Goal: Information Seeking & Learning: Learn about a topic

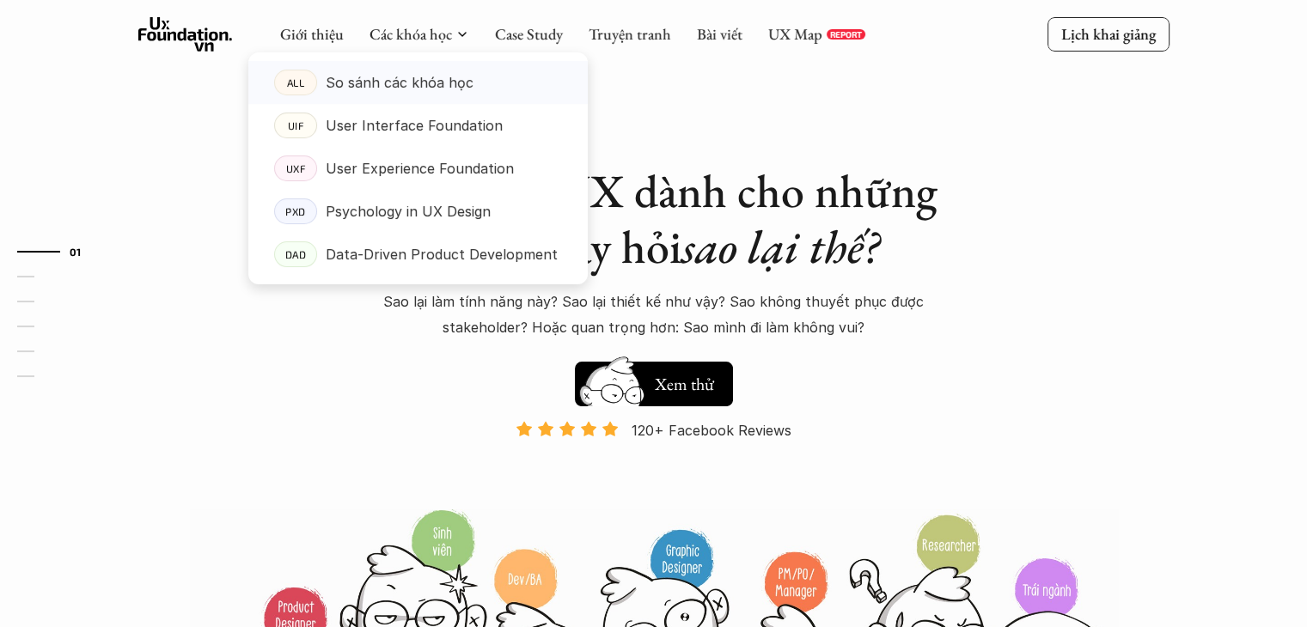
click at [431, 63] on link "ALL So sánh các khóa học" at bounding box center [417, 82] width 339 height 43
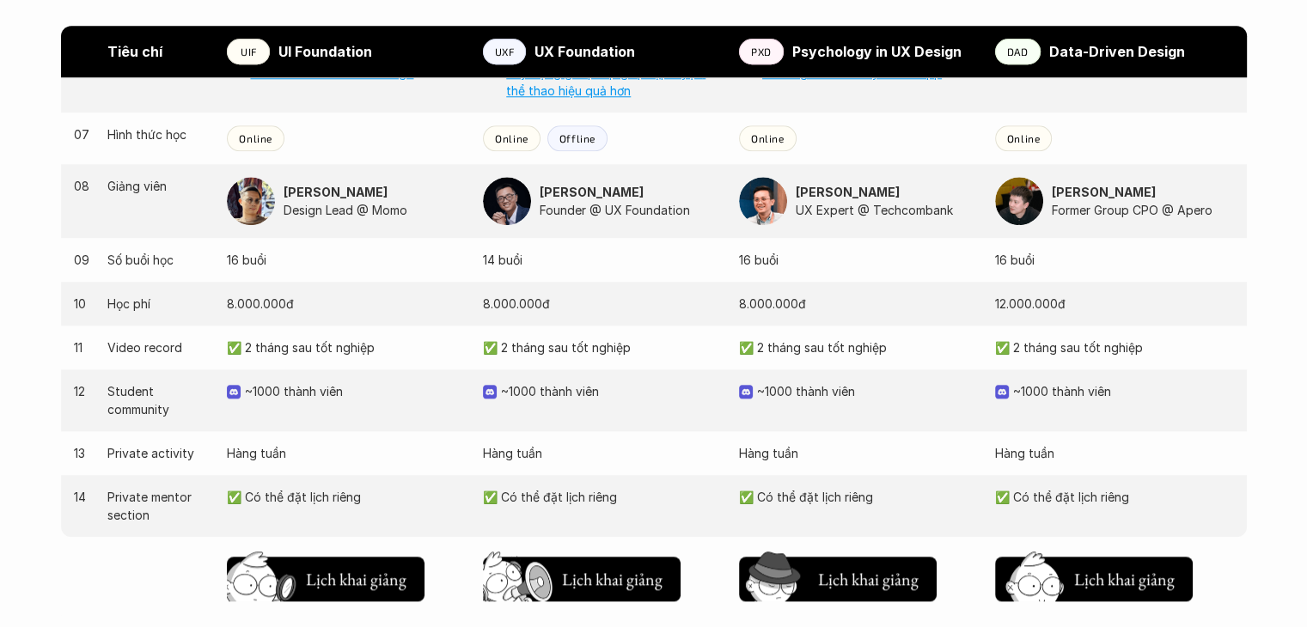
scroll to position [1672, 0]
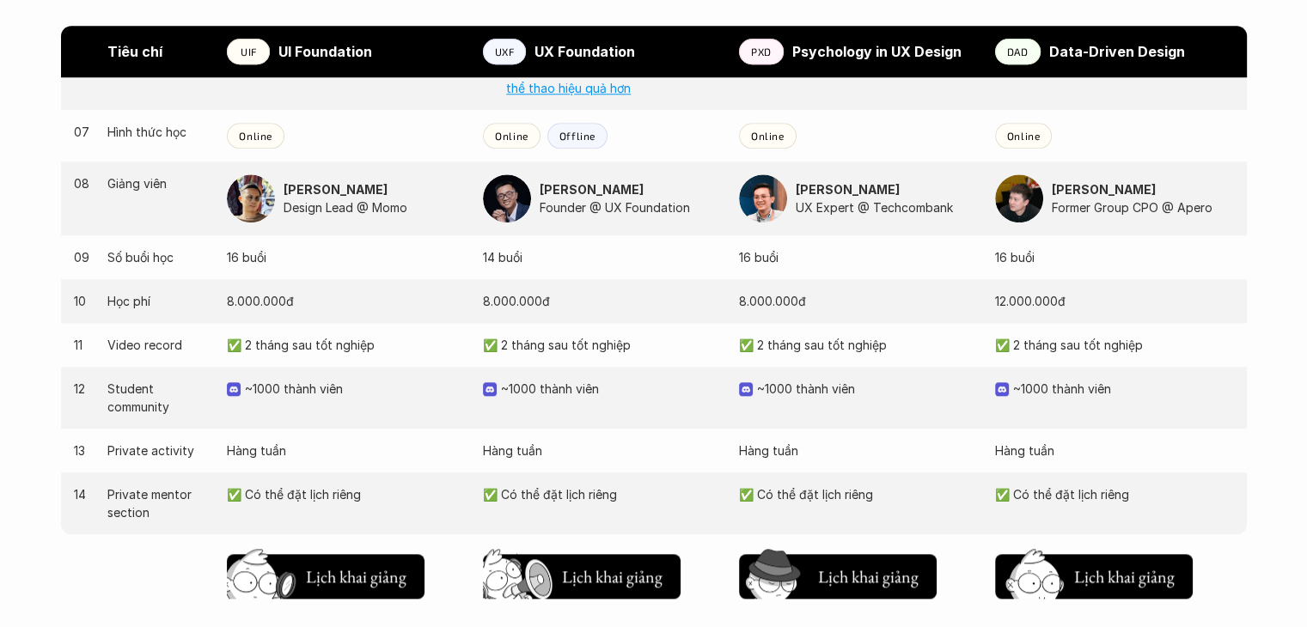
click at [320, 421] on div "12 Student community ~1000 thành viên ~1000 thành viên ~1000 thành viên ~1000 t…" at bounding box center [654, 398] width 1186 height 62
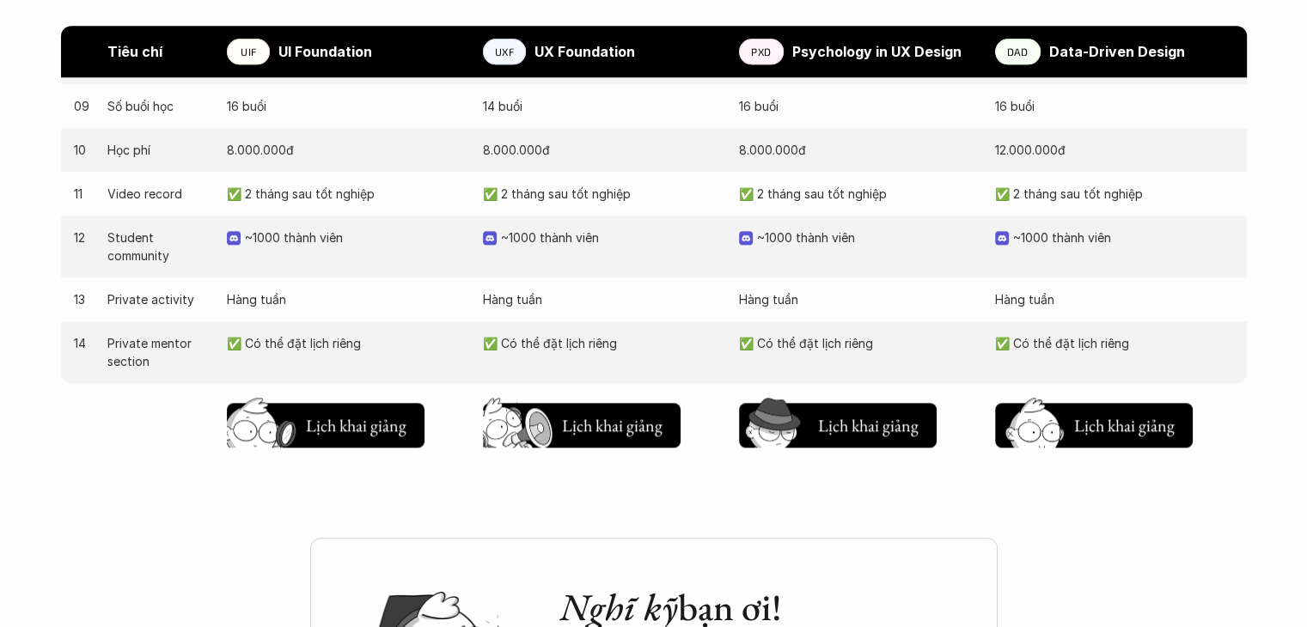
scroll to position [1824, 0]
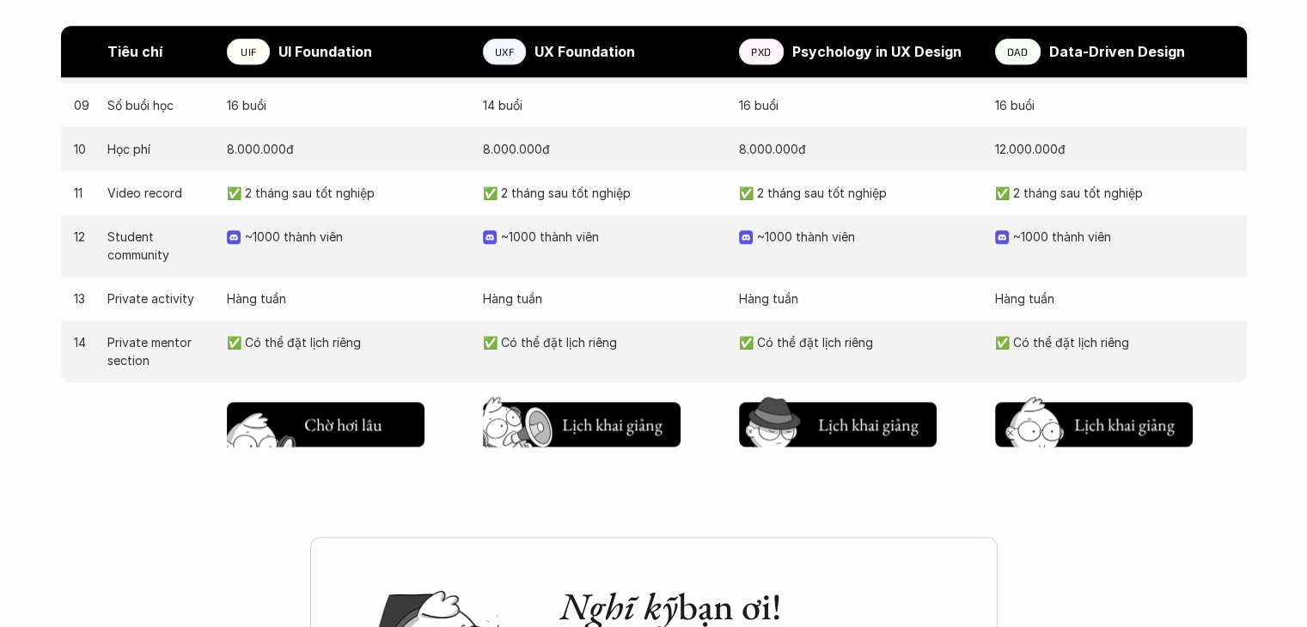
click at [365, 426] on h5 "Lịch khai giảng" at bounding box center [355, 429] width 103 height 24
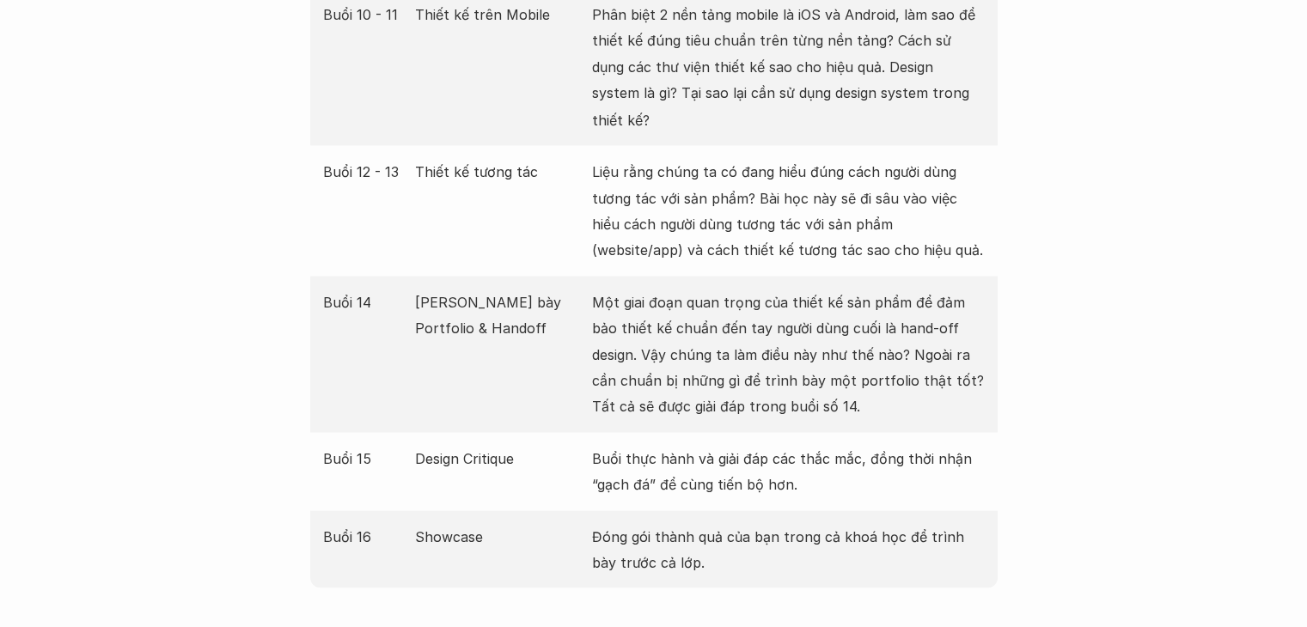
scroll to position [3172, 0]
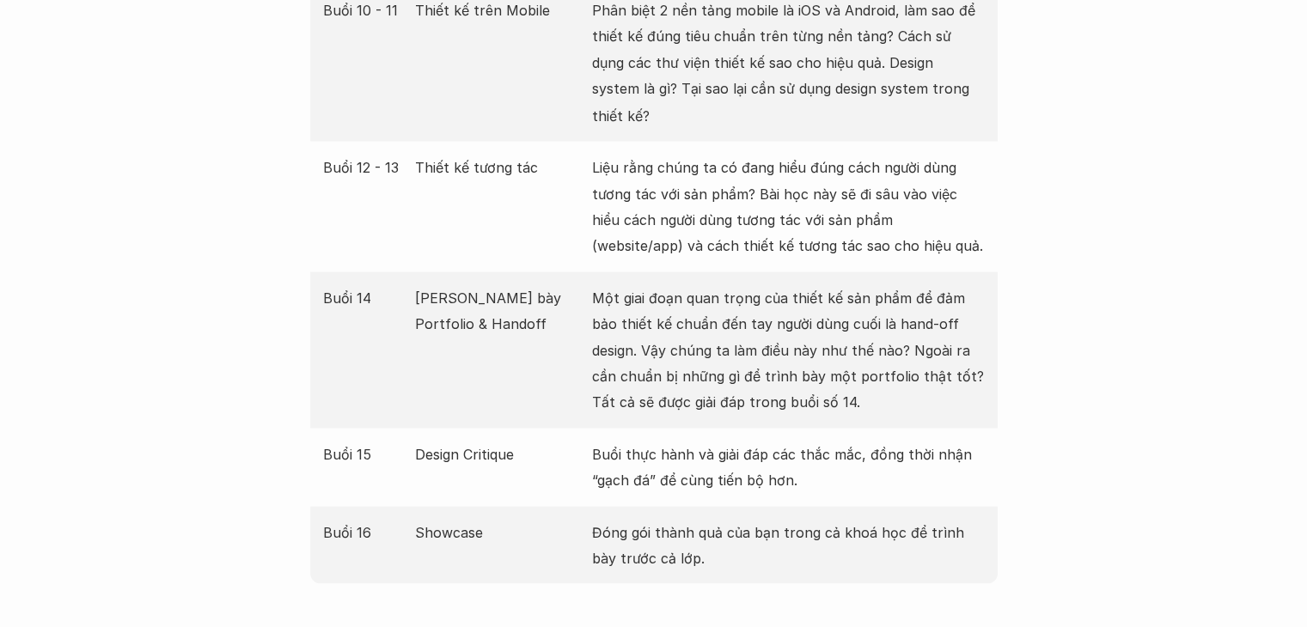
click at [365, 506] on div "Buổi 16 Showcase Đóng gói thành quả của bạn trong cả khoá học để trình bày trướ…" at bounding box center [653, 545] width 687 height 78
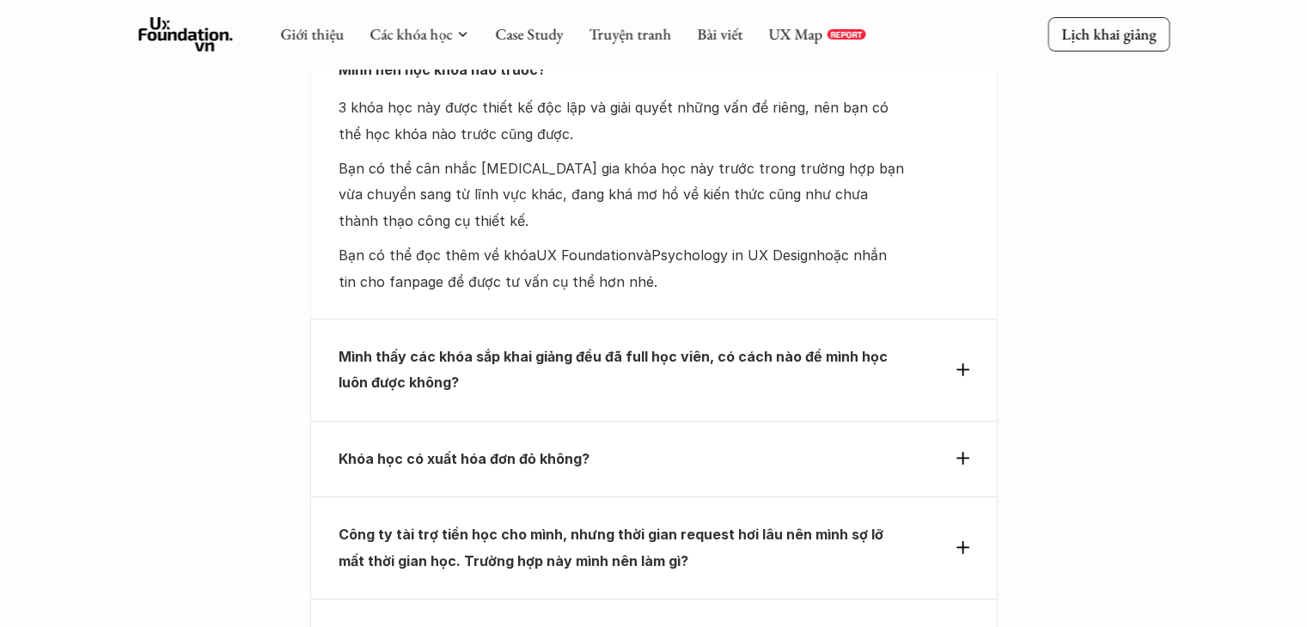
scroll to position [5489, 0]
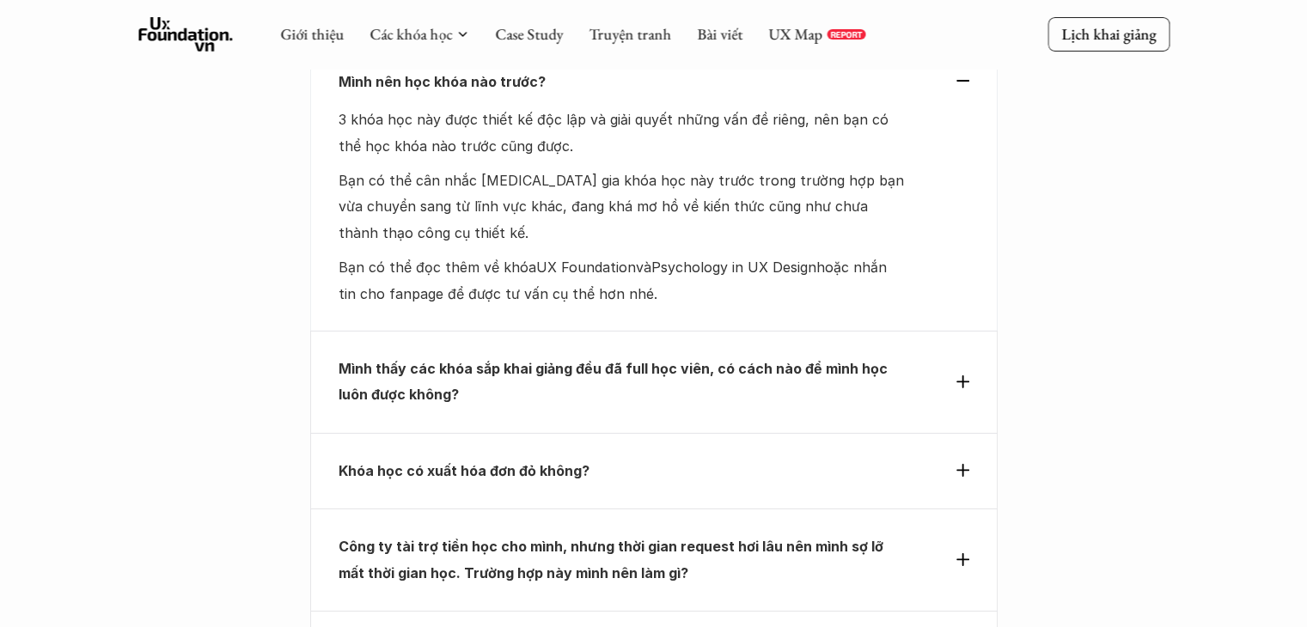
click at [488, 356] on p "Mình thấy các khóa sắp khai giảng đều đã full học viên, có cách nào để mình học…" at bounding box center [623, 382] width 568 height 52
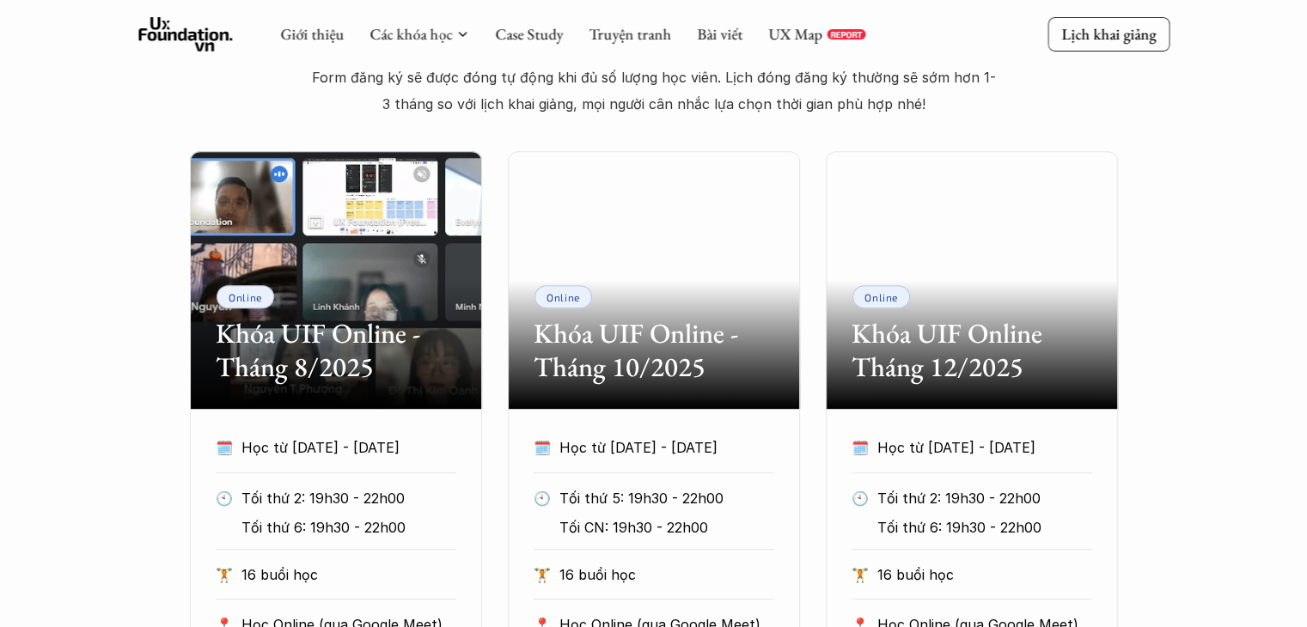
scroll to position [718, 0]
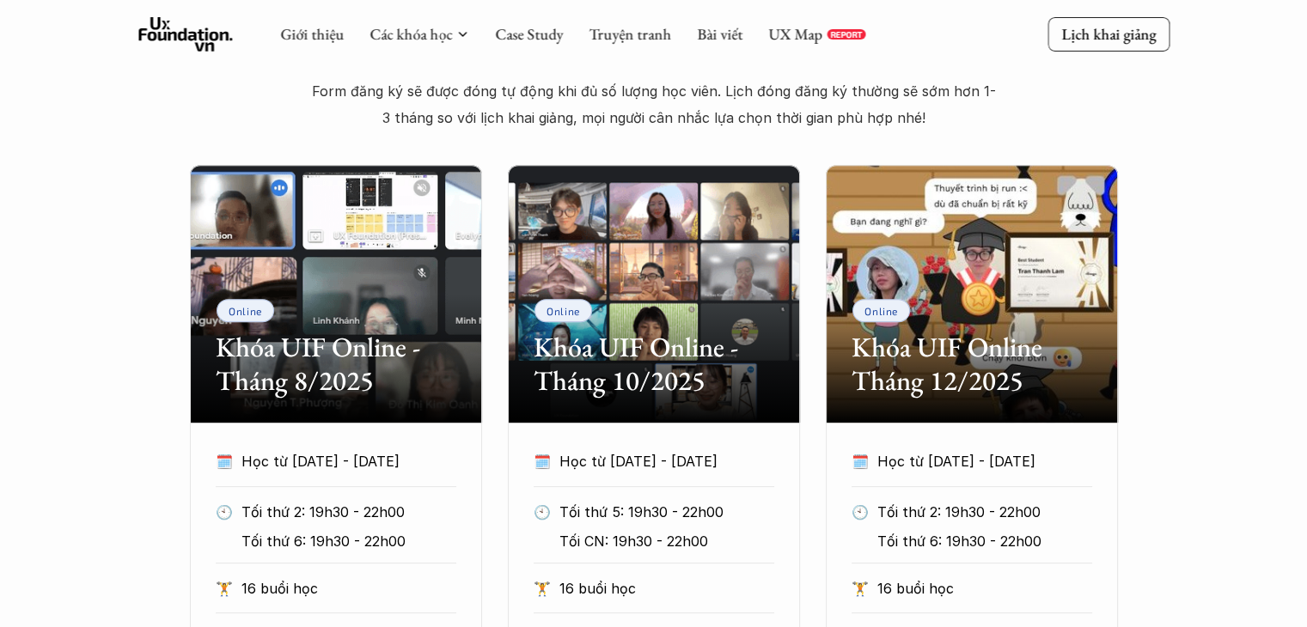
click at [488, 253] on div "Online Khóa UIF Online - Tháng 8/2025 🗓️ Học từ [DATE] - [DATE] 🕙 Tối thứ 2: 19…" at bounding box center [654, 496] width 928 height 663
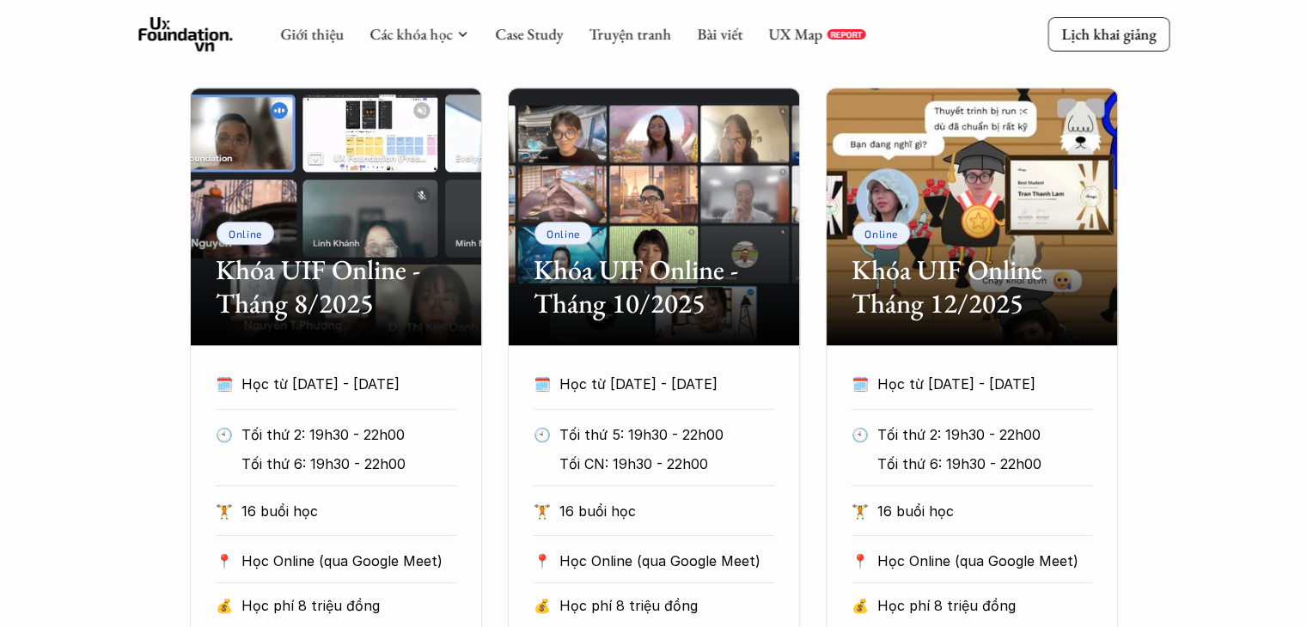
scroll to position [729, 0]
